Goal: Task Accomplishment & Management: Use online tool/utility

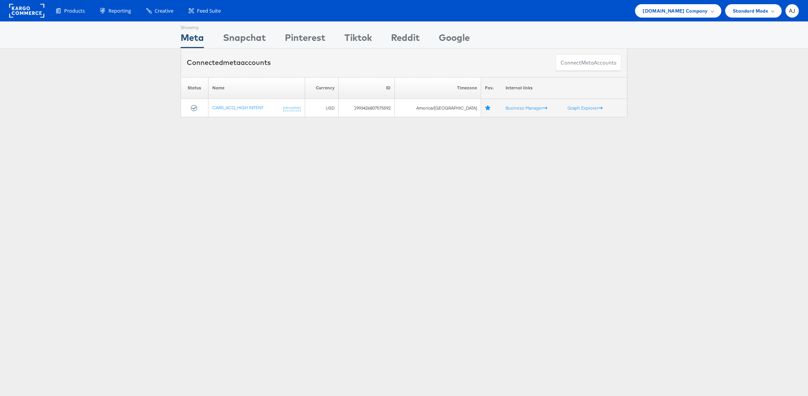
scroll to position [2, 0]
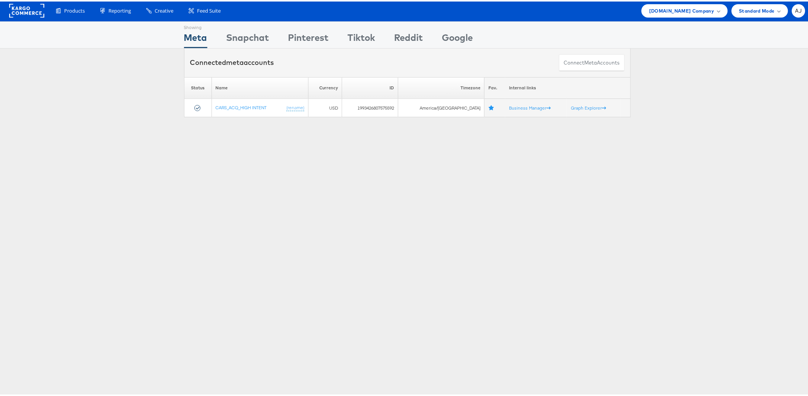
click at [265, 258] on div "Showing Meta Showing Snapchat Showing Pinterest Showing Tiktok Showing Reddit S…" at bounding box center [407, 211] width 814 height 382
click at [698, 12] on span "Cars.com Company" at bounding box center [681, 9] width 65 height 8
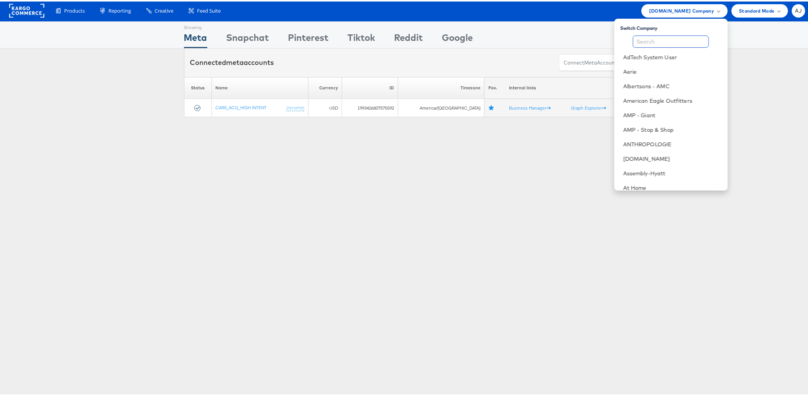
click at [684, 37] on input "text" at bounding box center [671, 40] width 76 height 12
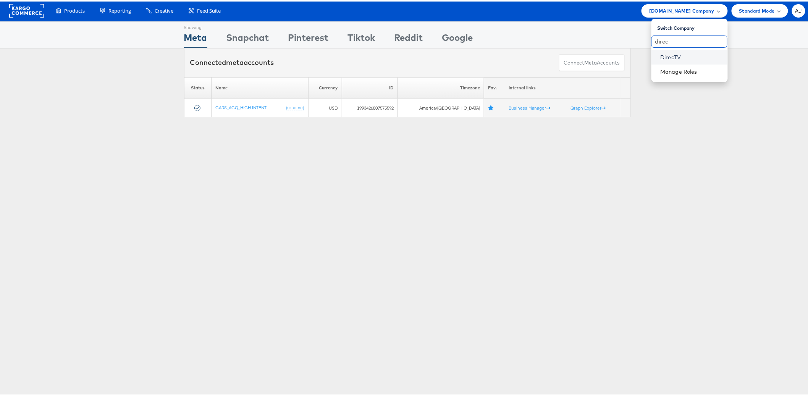
type input "direc"
click at [686, 58] on link "DirecTV" at bounding box center [690, 56] width 61 height 8
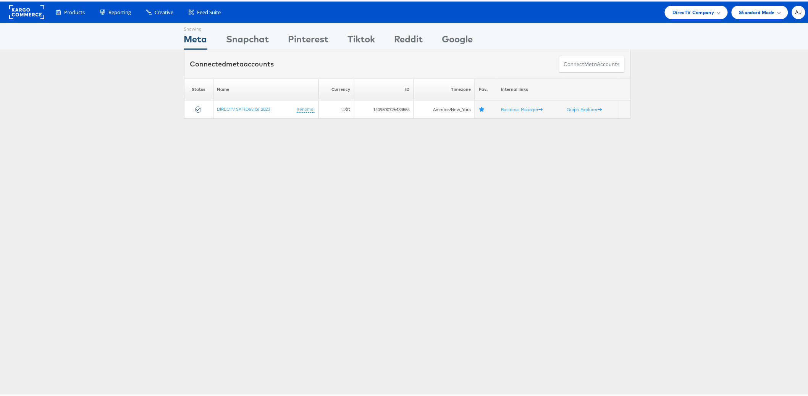
click at [276, 205] on div "Showing Meta Showing [GEOGRAPHIC_DATA] Showing Pinterest Showing Tiktok Showing…" at bounding box center [407, 212] width 814 height 382
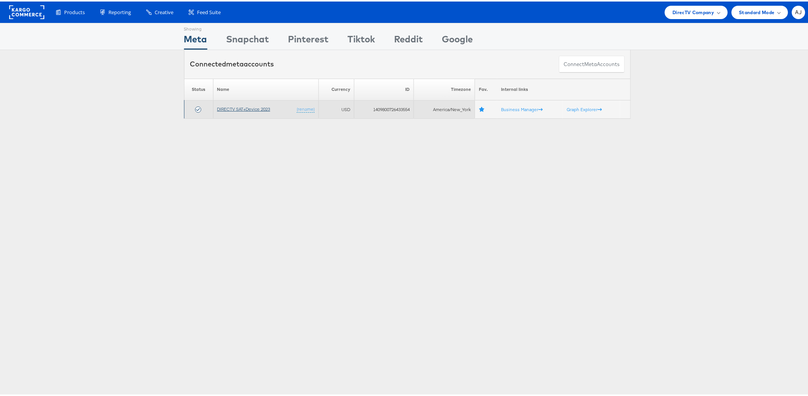
click at [250, 107] on link "DIRECTV SAT+Device 2023" at bounding box center [243, 108] width 53 height 6
